Goal: Information Seeking & Learning: Learn about a topic

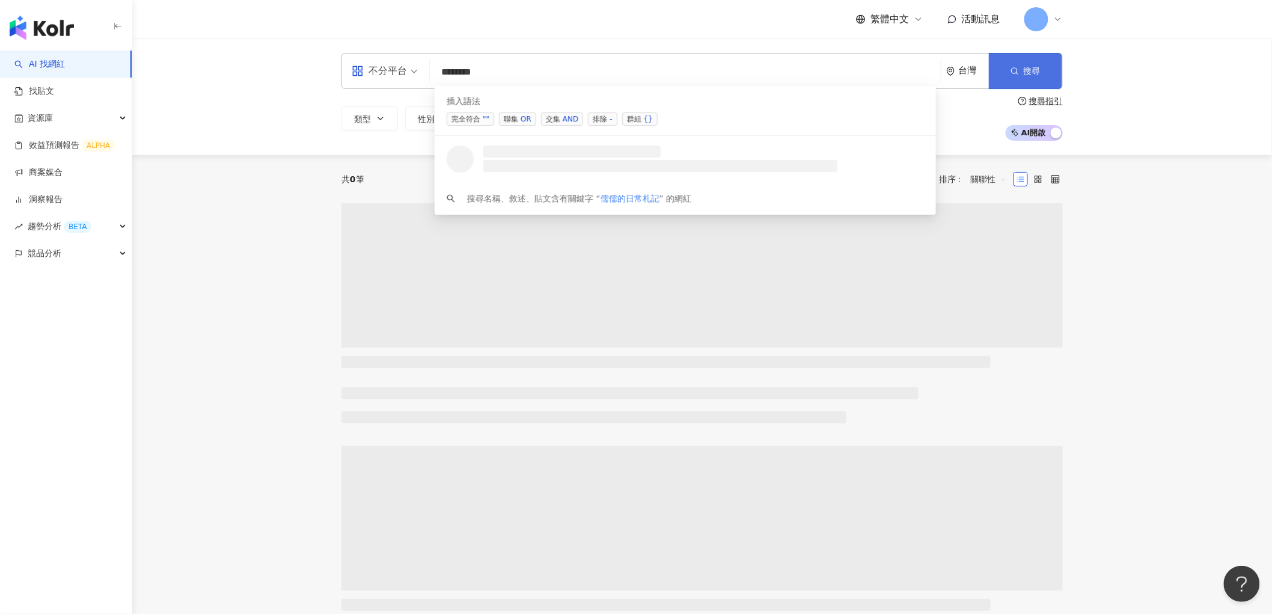
type input "*******"
click at [1032, 62] on button "搜尋" at bounding box center [1025, 71] width 73 height 36
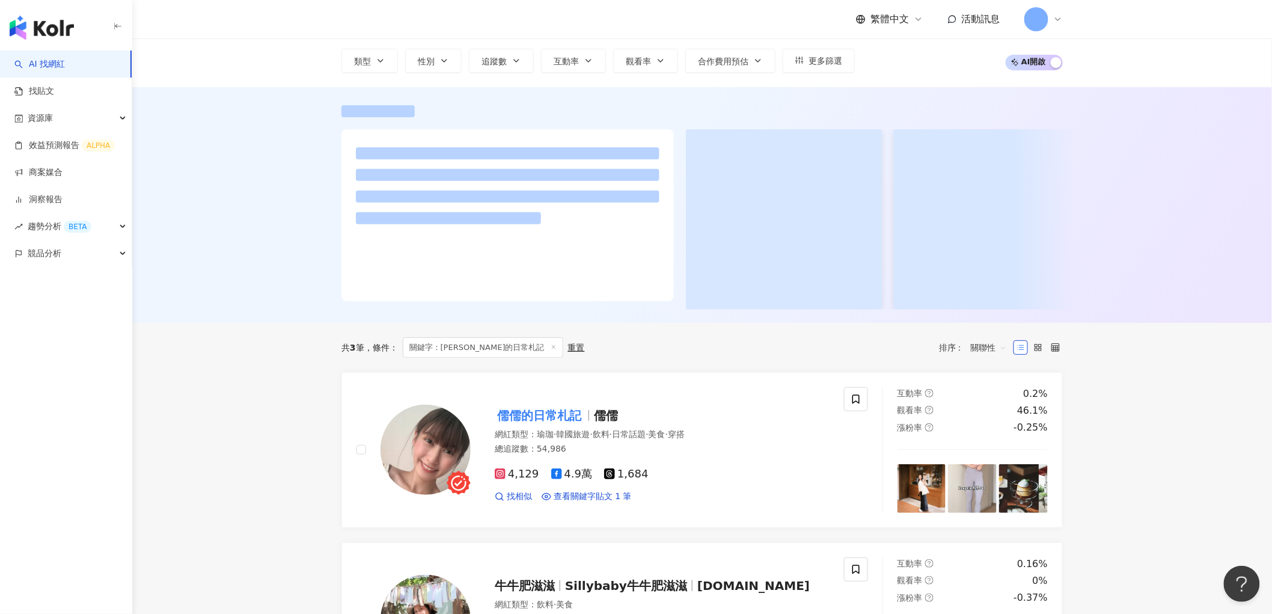
scroll to position [200, 0]
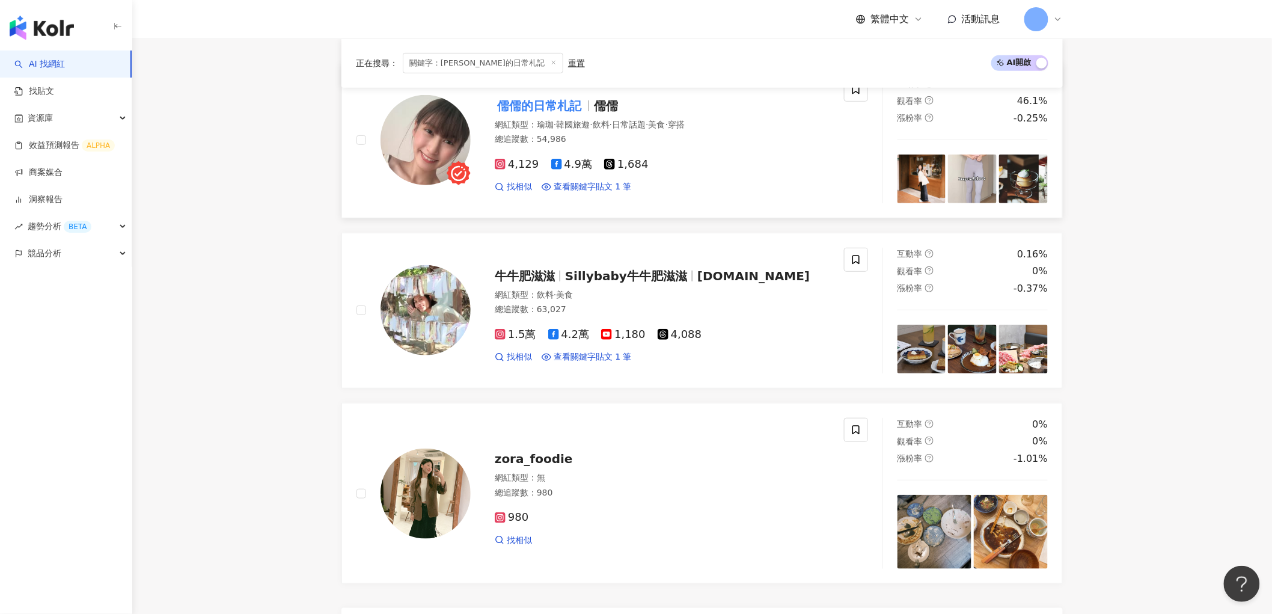
click at [401, 144] on img at bounding box center [425, 140] width 90 height 90
click at [455, 148] on img at bounding box center [425, 140] width 90 height 90
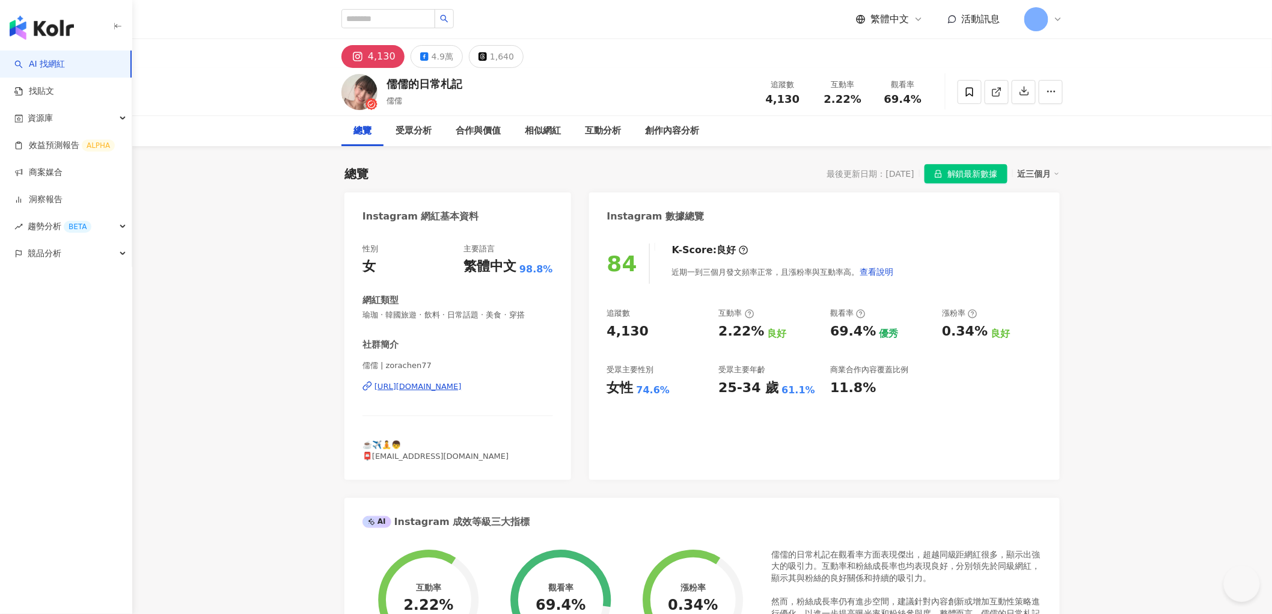
click at [981, 173] on span "解鎖最新數據" at bounding box center [972, 174] width 50 height 19
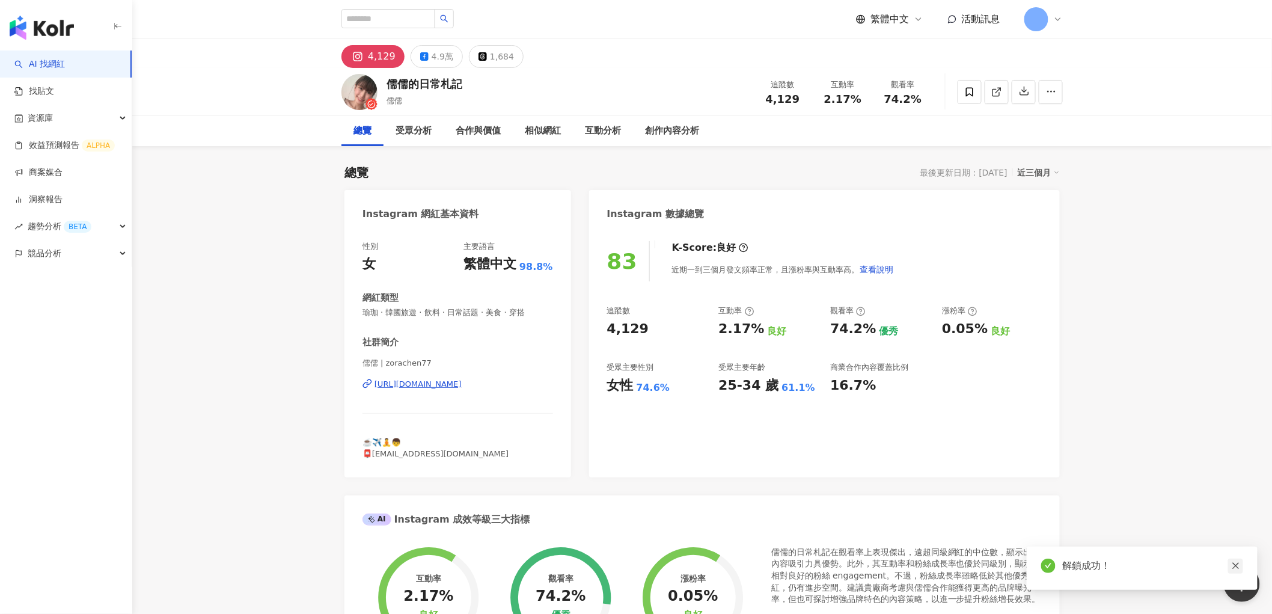
click at [1239, 561] on link at bounding box center [1235, 565] width 15 height 15
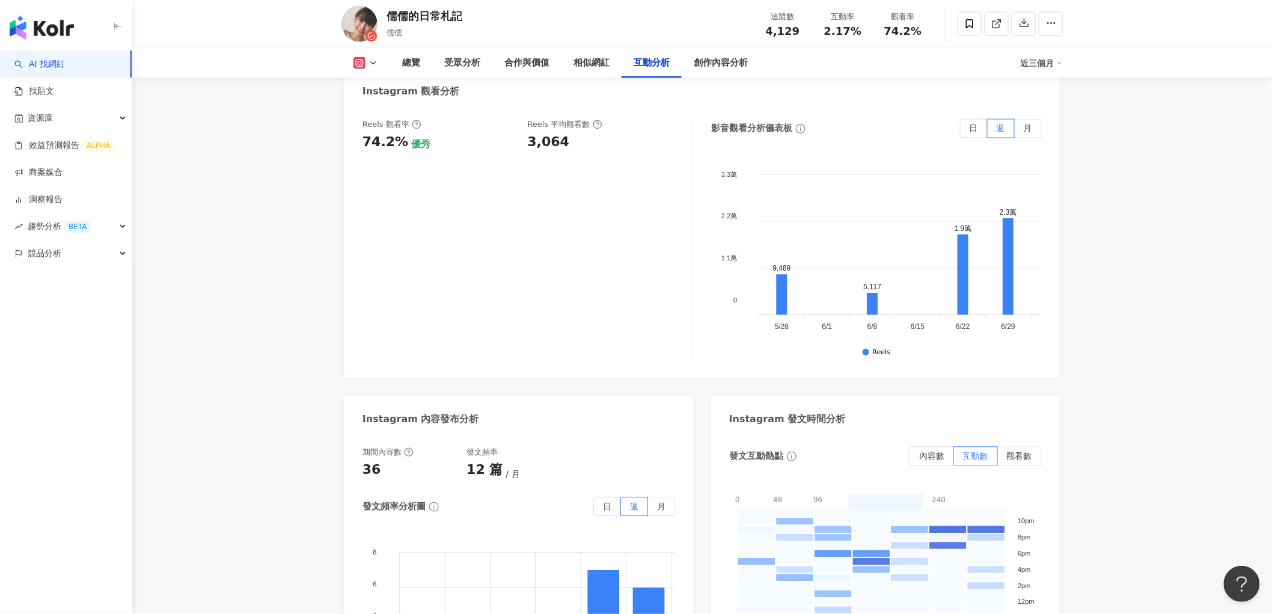
scroll to position [3271, 0]
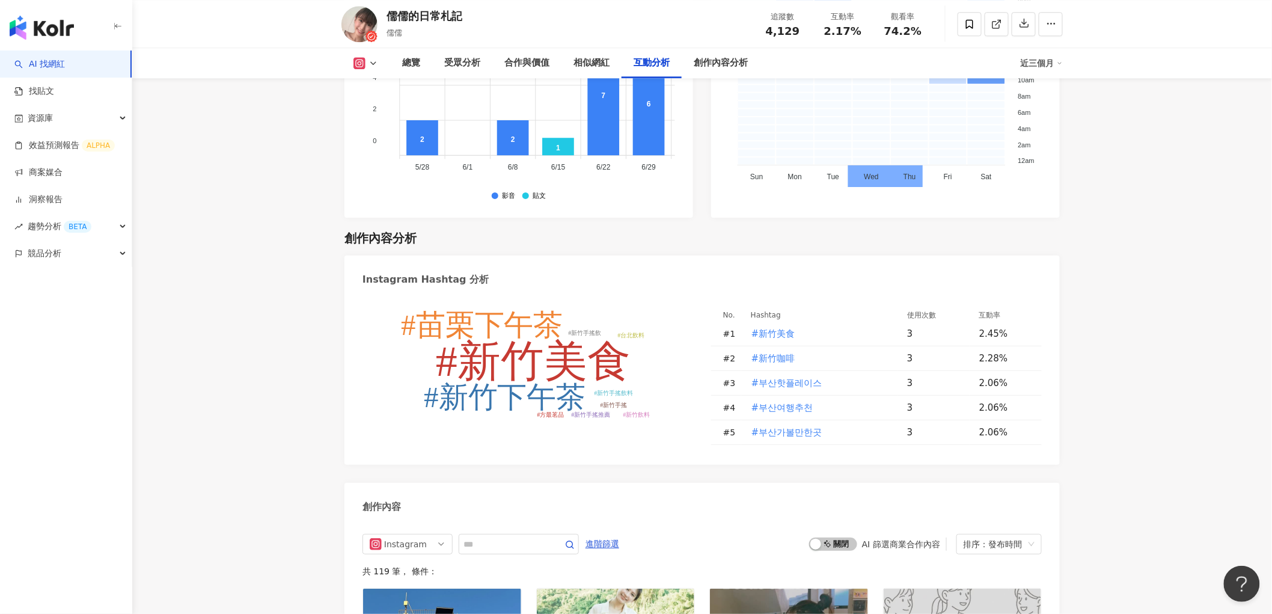
click at [838, 148] on rect at bounding box center [833, 152] width 38 height 8
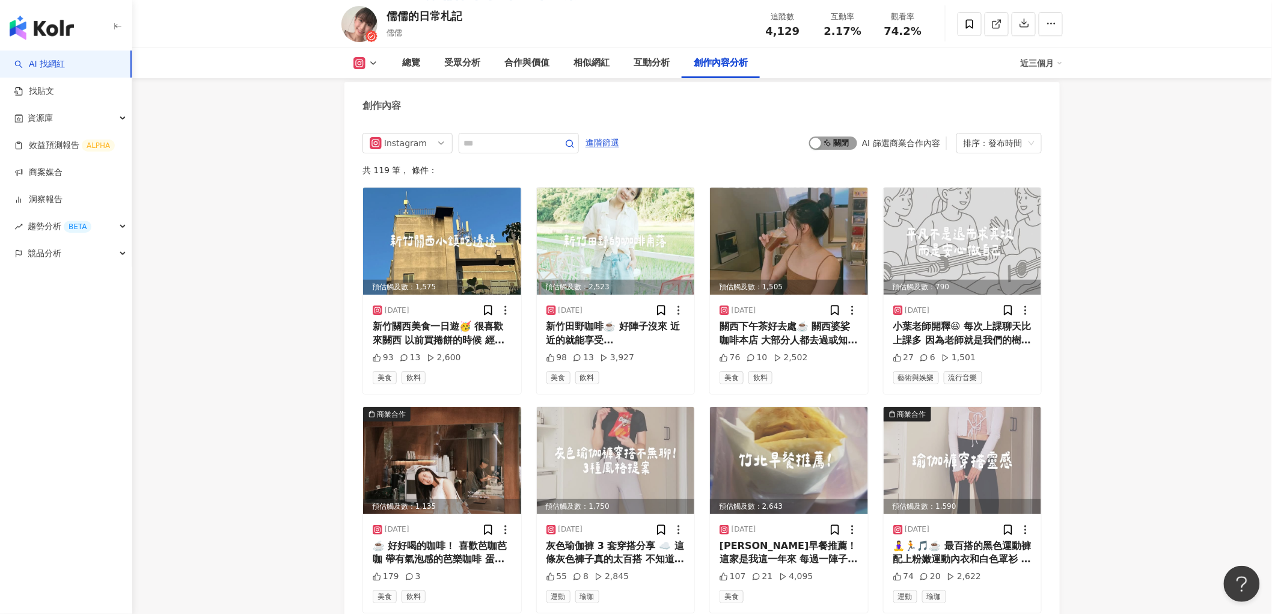
click at [818, 138] on div "button" at bounding box center [815, 143] width 11 height 11
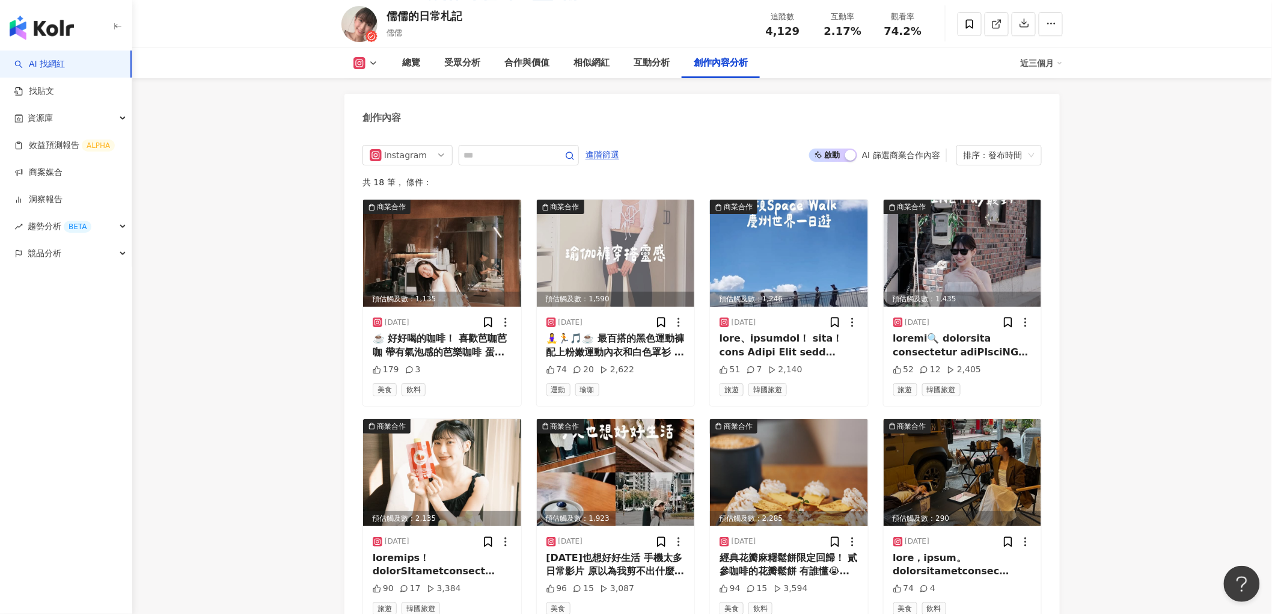
drag, startPoint x: 429, startPoint y: 454, endPoint x: 251, endPoint y: 430, distance: 180.1
click at [412, 439] on img at bounding box center [442, 472] width 158 height 107
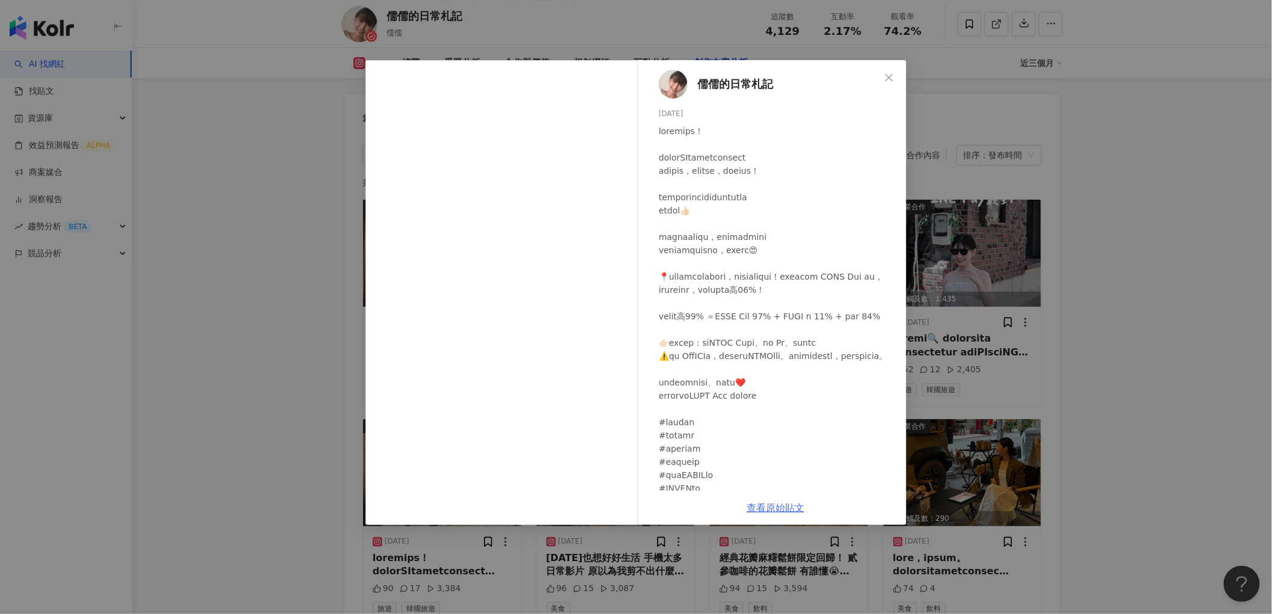
click at [772, 507] on link "查看原始貼文" at bounding box center [775, 507] width 58 height 11
click at [1091, 291] on div "儒儒的日常札記 [DATE] 90 17 3,384 查看原始貼文" at bounding box center [636, 307] width 1272 height 614
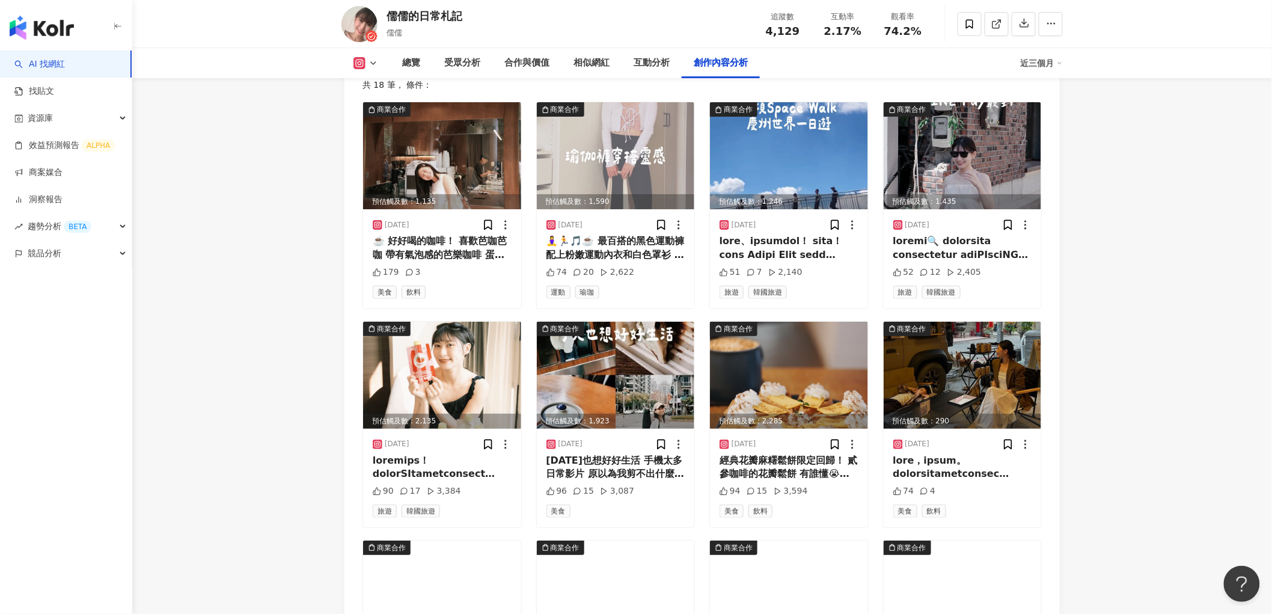
scroll to position [3927, 0]
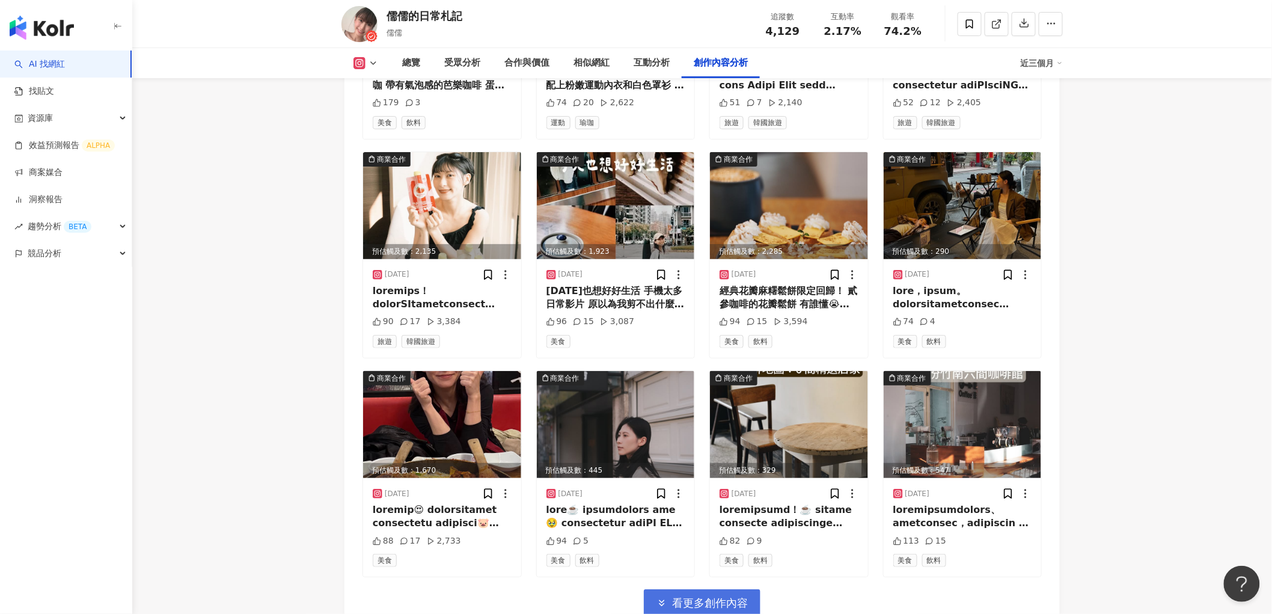
click at [698, 596] on span "看更多創作內容" at bounding box center [710, 602] width 76 height 13
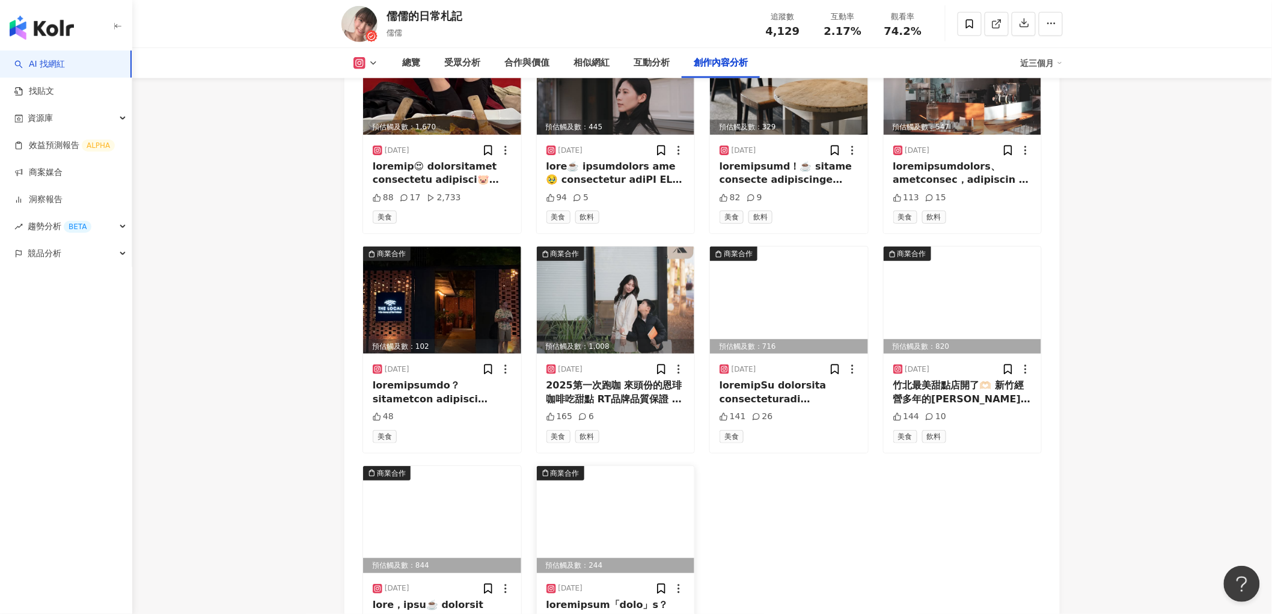
scroll to position [4461, 0]
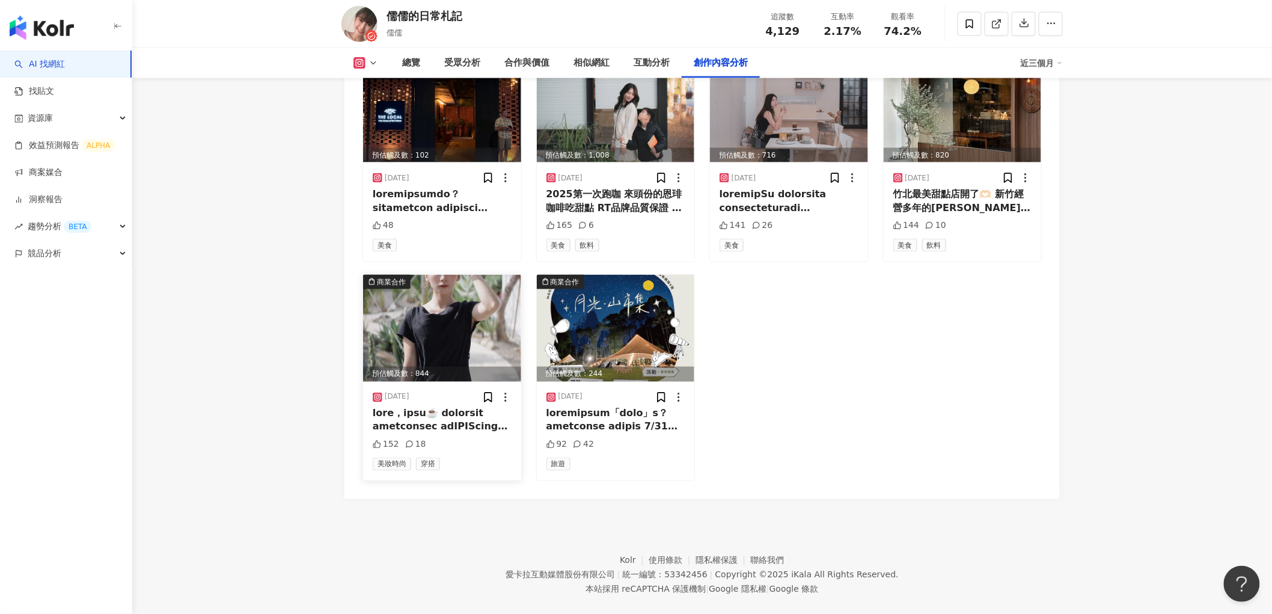
click at [405, 303] on img at bounding box center [442, 328] width 158 height 107
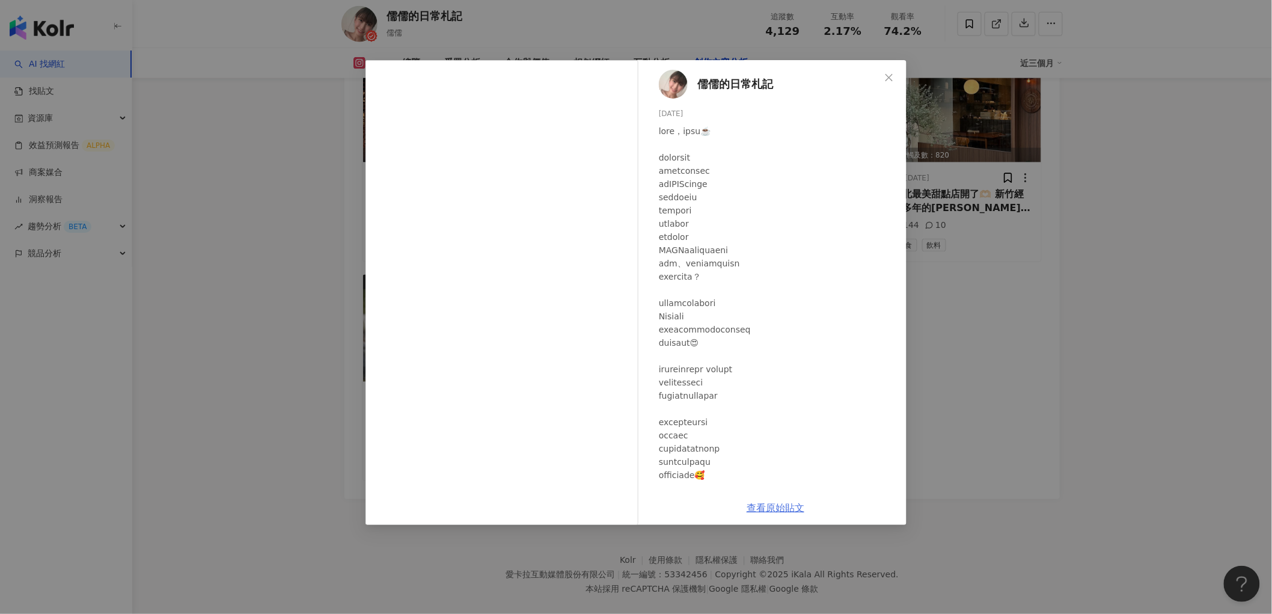
click at [773, 505] on link "查看原始貼文" at bounding box center [775, 507] width 58 height 11
click at [1121, 226] on div "儒儒的日常札記 [DATE] 152 18 查看原始貼文" at bounding box center [636, 307] width 1272 height 614
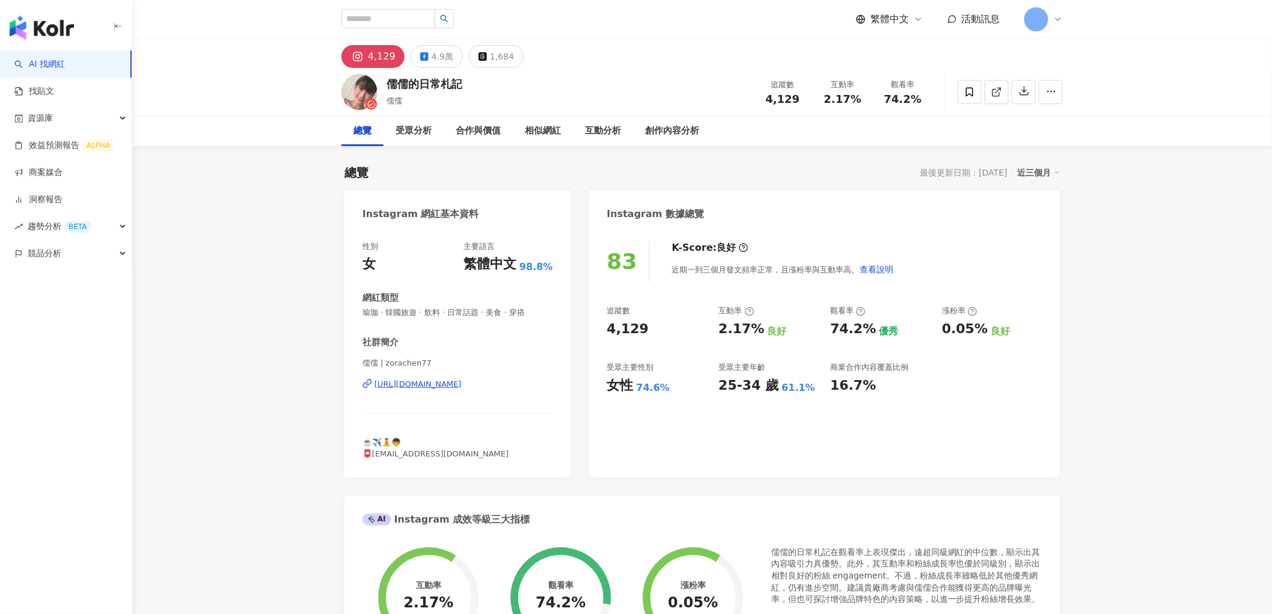
click at [439, 52] on div "4.9萬" at bounding box center [442, 56] width 22 height 17
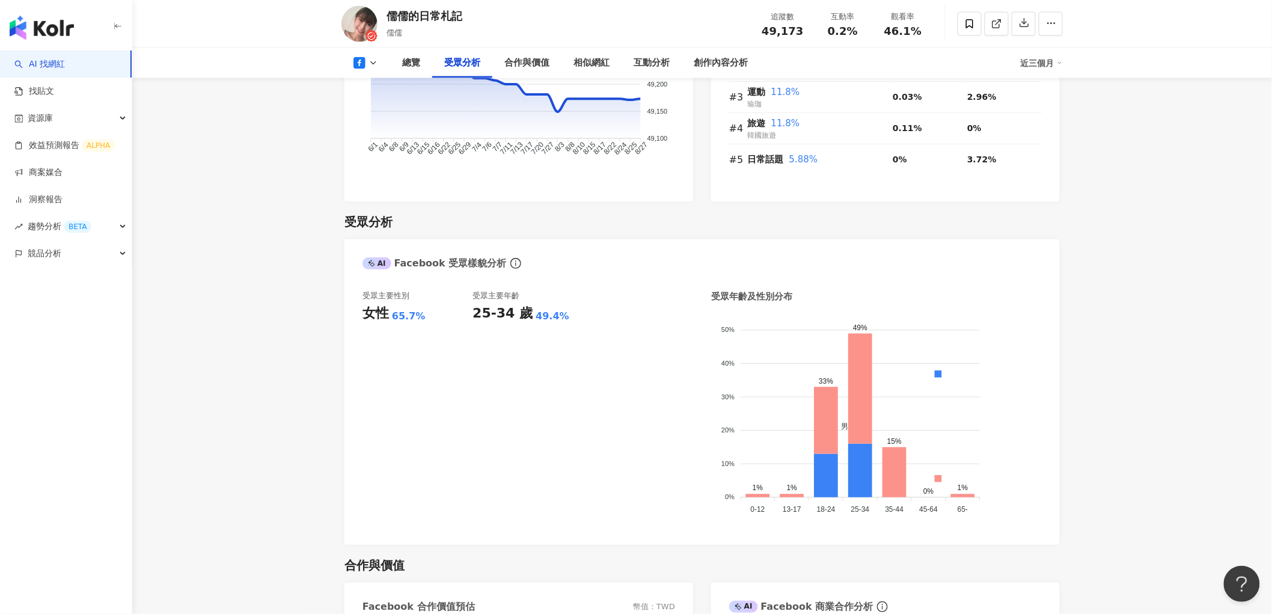
scroll to position [1202, 0]
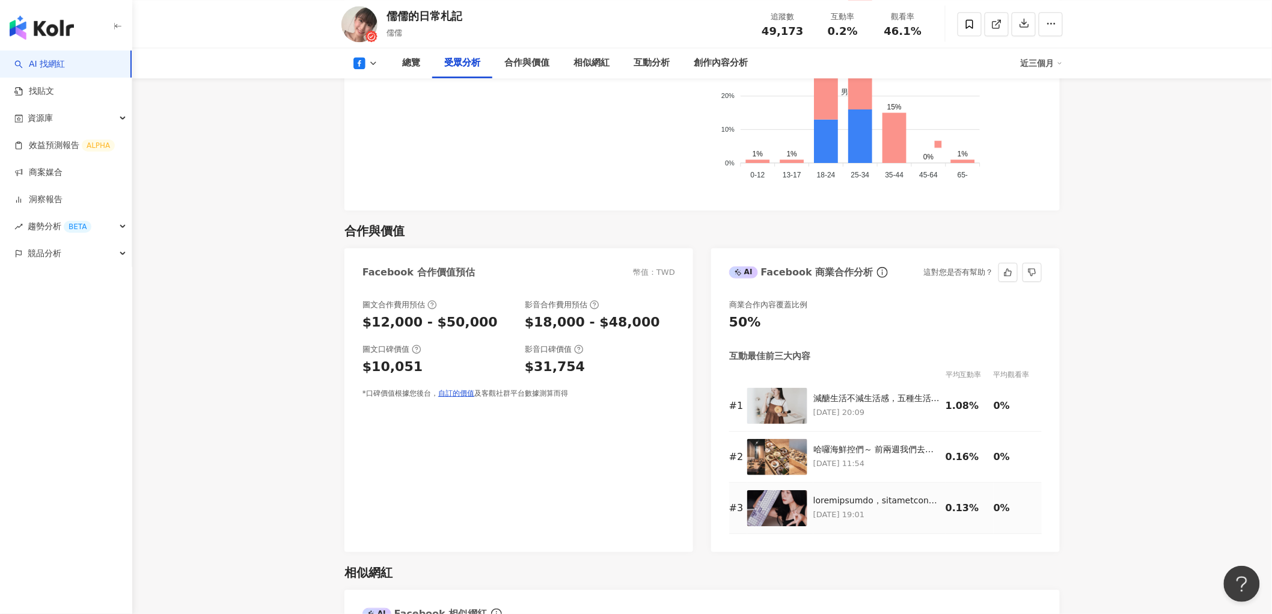
click at [766, 508] on img at bounding box center [777, 508] width 60 height 36
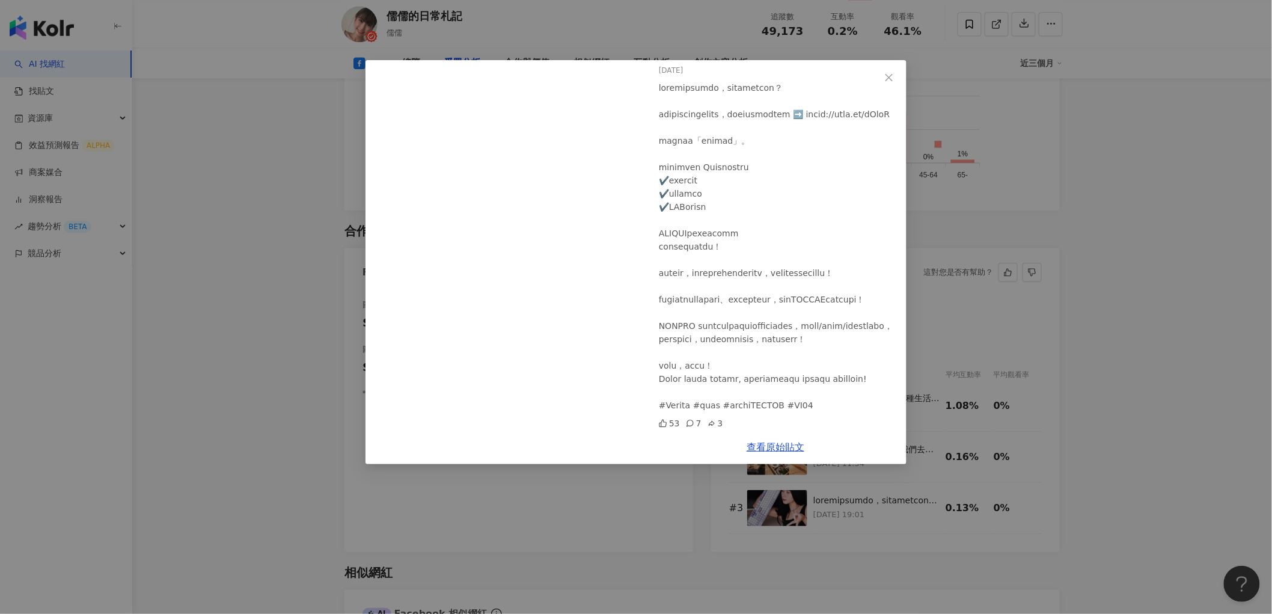
scroll to position [1602, 0]
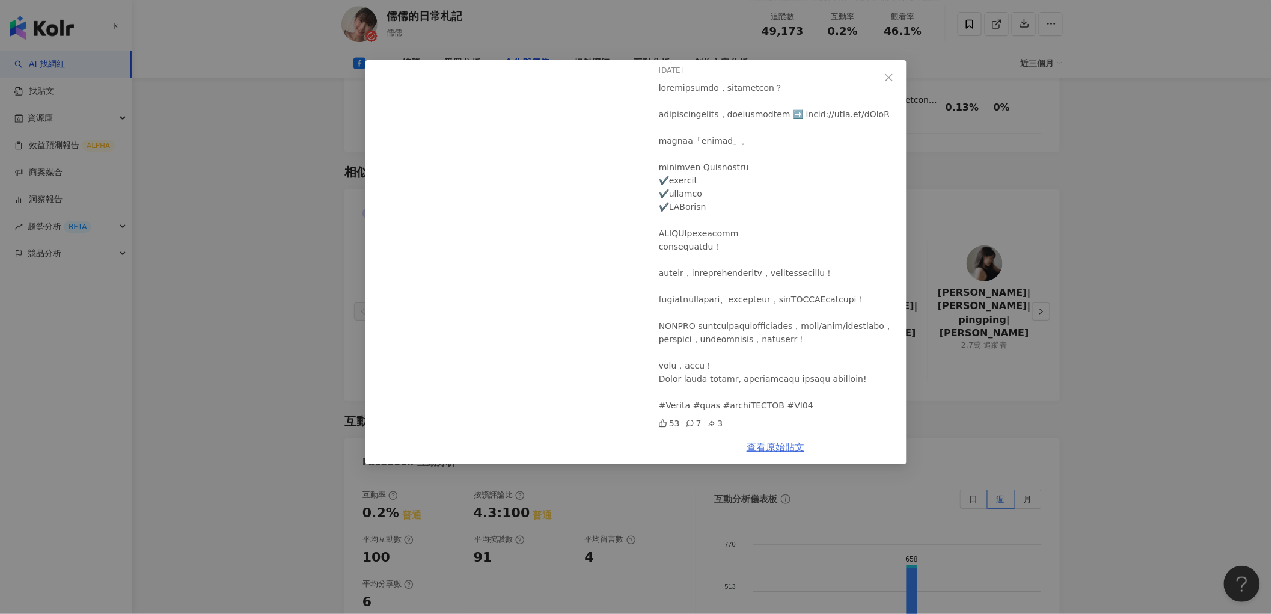
click at [765, 446] on link "查看原始貼文" at bounding box center [775, 446] width 58 height 11
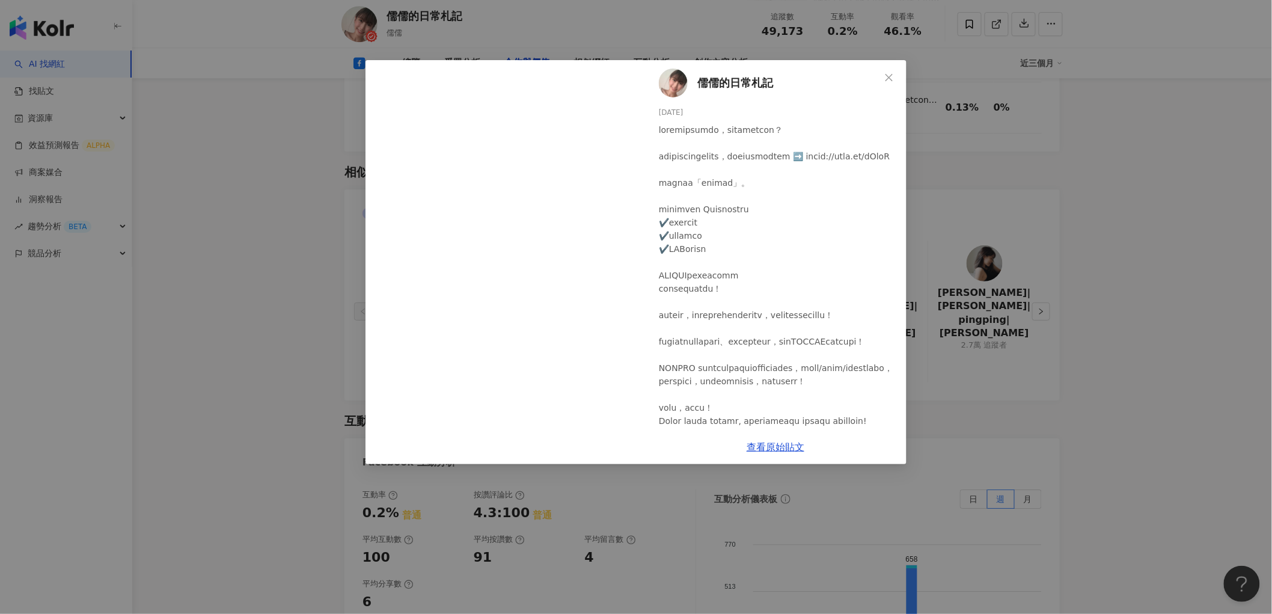
scroll to position [0, 0]
click at [317, 102] on div "儒儒的日常札記 2025/8/4 53 7 3 查看原始貼文" at bounding box center [636, 307] width 1272 height 614
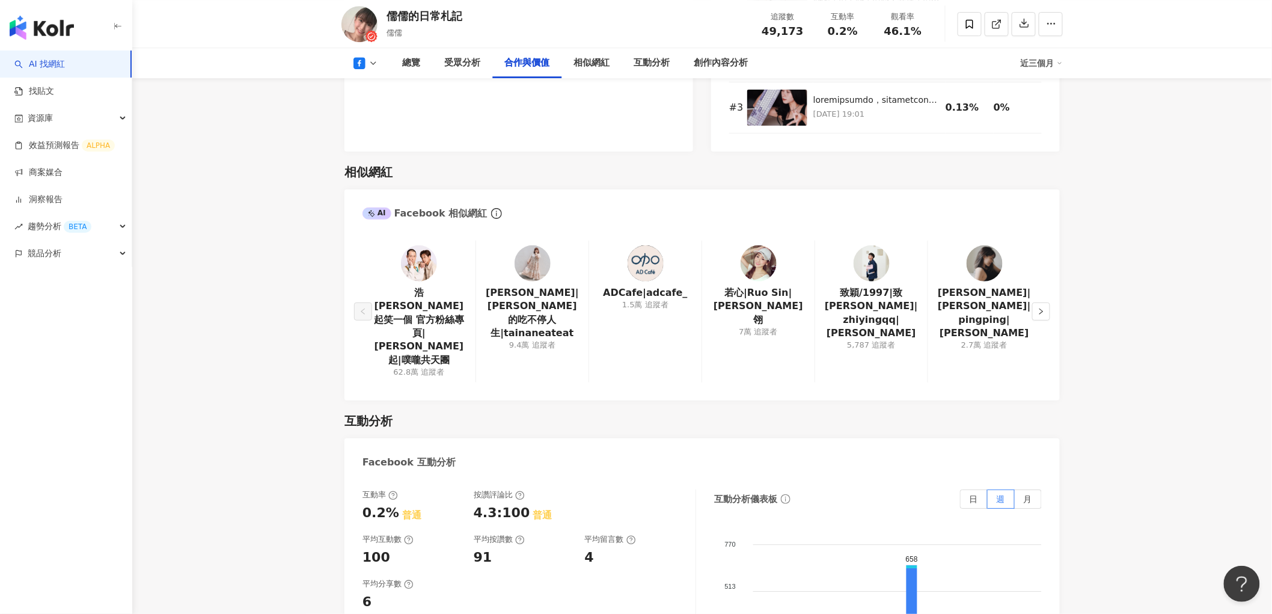
click at [440, 15] on div "儒儒的日常札記" at bounding box center [424, 15] width 76 height 15
drag, startPoint x: 460, startPoint y: 17, endPoint x: 383, endPoint y: 16, distance: 76.9
click at [383, 16] on div "儒儒的日常札記 儒儒 追蹤數 49,173 互動率 0.2% 觀看率 46.1%" at bounding box center [701, 23] width 769 height 47
copy div "儒儒的日常札記"
